Goal: Task Accomplishment & Management: Manage account settings

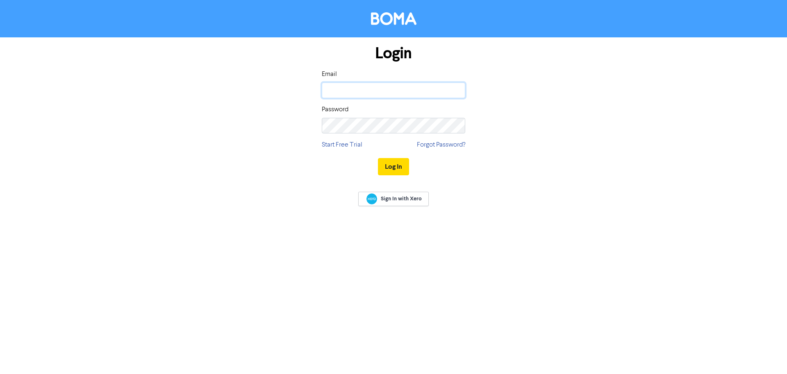
type input "[EMAIL_ADDRESS][DOMAIN_NAME]"
click at [388, 173] on button "Log In" at bounding box center [393, 166] width 31 height 17
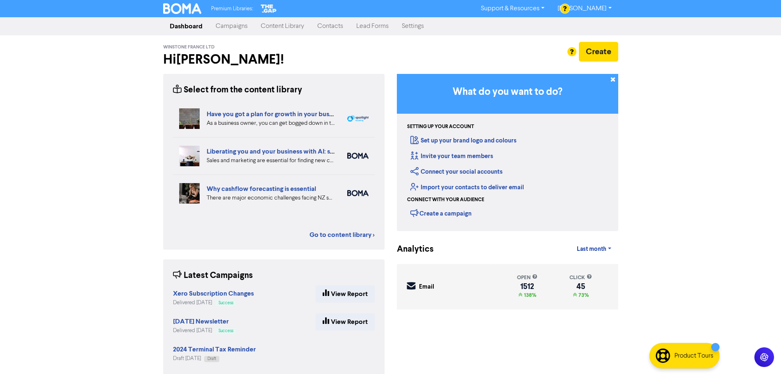
click at [328, 27] on link "Contacts" at bounding box center [330, 26] width 39 height 16
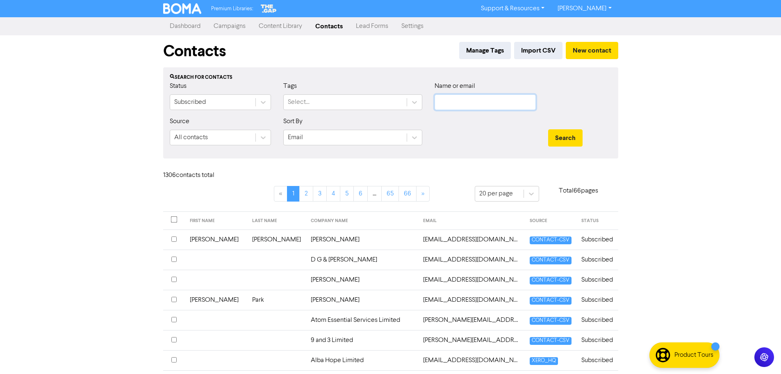
click at [471, 99] on input "text" at bounding box center [485, 102] width 101 height 16
click at [548, 129] on button "Search" at bounding box center [565, 137] width 34 height 17
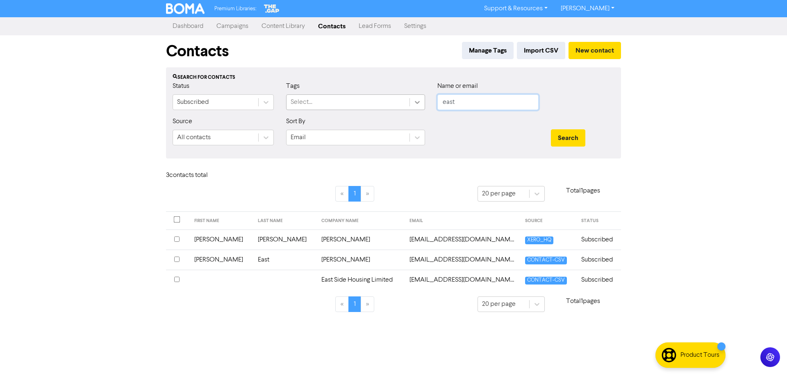
drag, startPoint x: 448, startPoint y: 102, endPoint x: 423, endPoint y: 102, distance: 25.4
click at [423, 102] on div "Status Subscribed Tags Select... Name or email east" at bounding box center [393, 98] width 454 height 35
type input "[PERSON_NAME]"
click at [551, 129] on button "Search" at bounding box center [568, 137] width 34 height 17
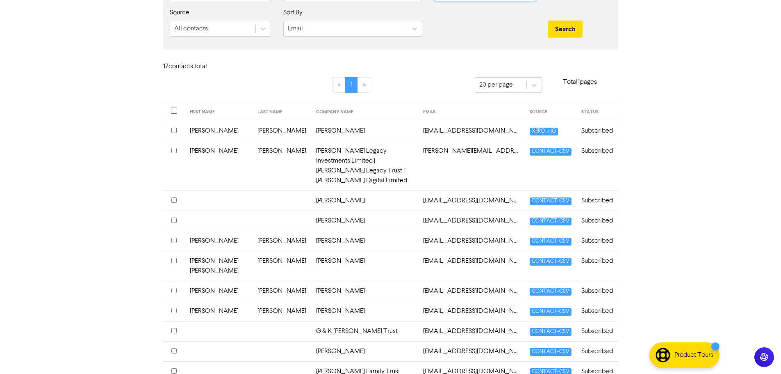
scroll to position [123, 0]
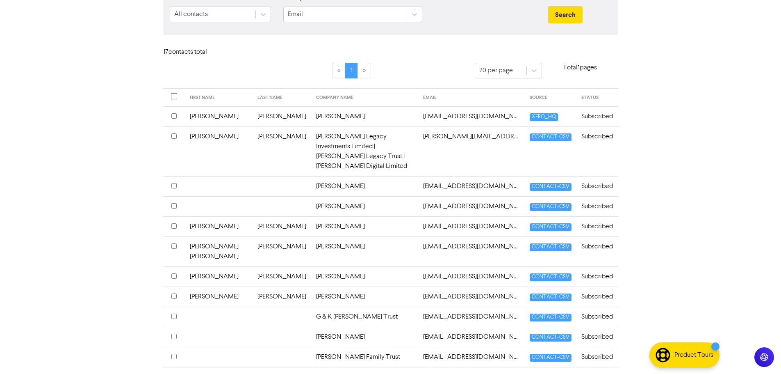
click at [311, 306] on td "G & K [PERSON_NAME] Trust" at bounding box center [364, 316] width 107 height 20
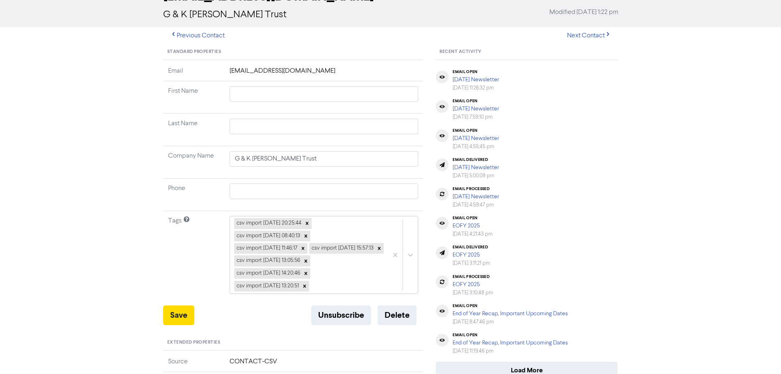
scroll to position [246, 0]
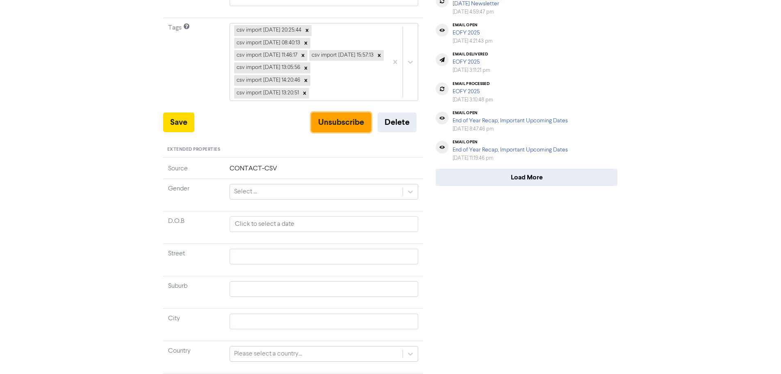
click at [330, 132] on button "Unsubscribe" at bounding box center [341, 122] width 60 height 20
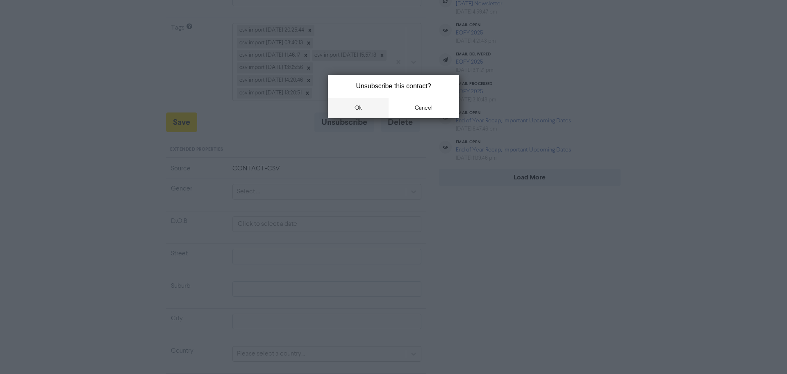
click at [358, 106] on button "ok" at bounding box center [358, 108] width 61 height 21
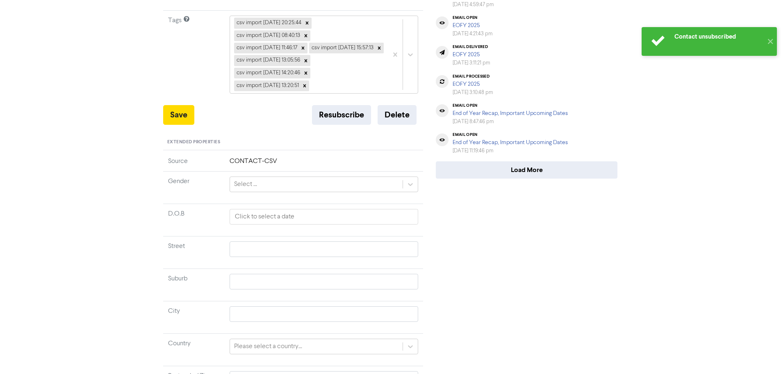
scroll to position [239, 0]
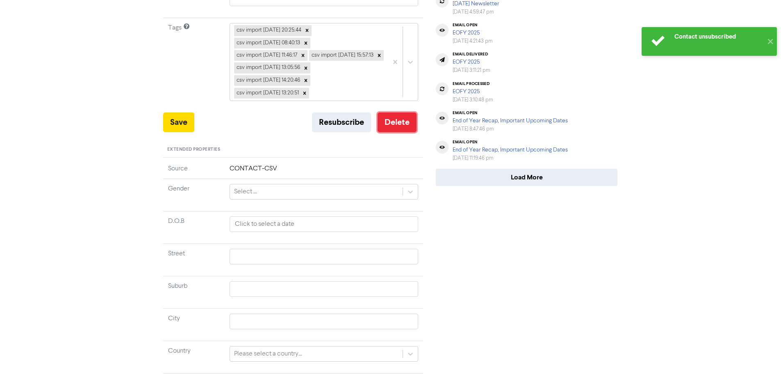
click at [392, 132] on button "Delete" at bounding box center [397, 122] width 39 height 20
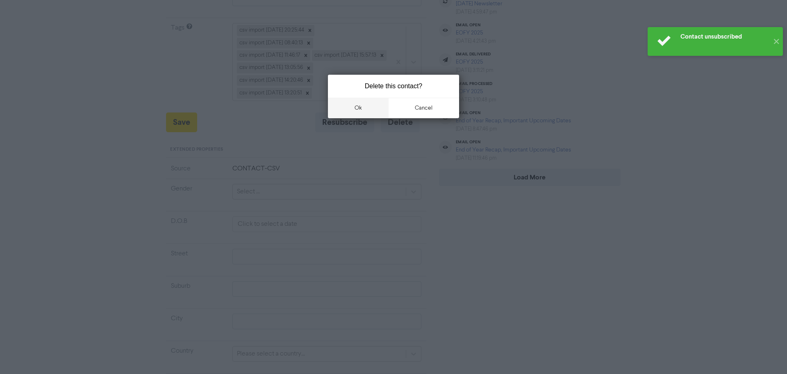
click at [358, 109] on button "ok" at bounding box center [358, 108] width 61 height 21
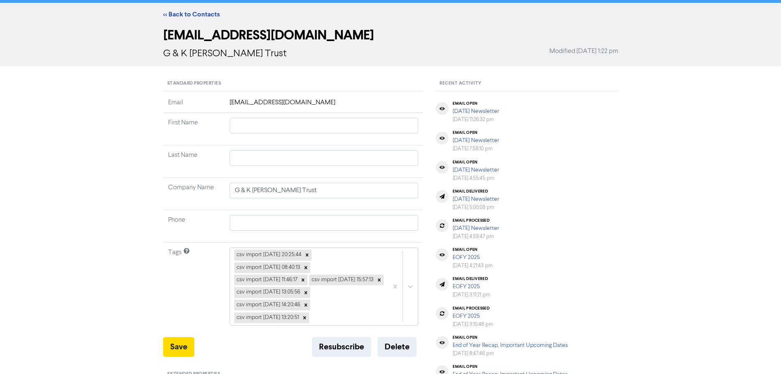
scroll to position [0, 0]
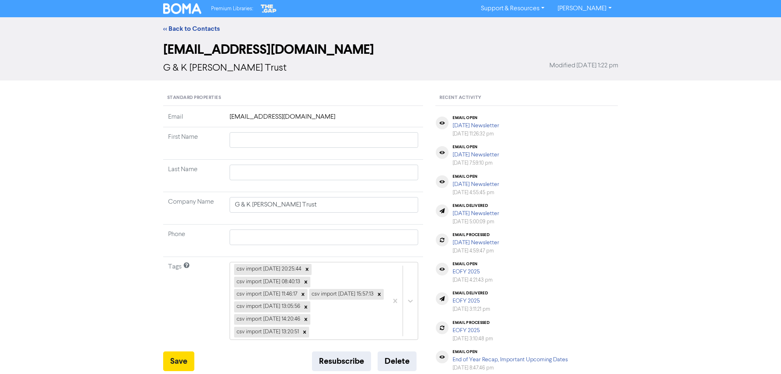
click at [182, 7] on img at bounding box center [182, 8] width 39 height 11
